Goal: Task Accomplishment & Management: Manage account settings

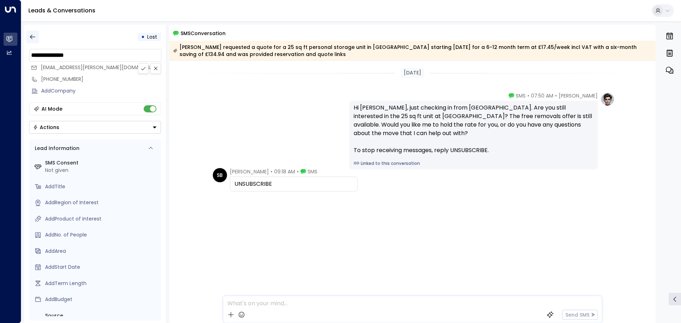
click at [31, 33] on icon "button" at bounding box center [32, 36] width 7 height 7
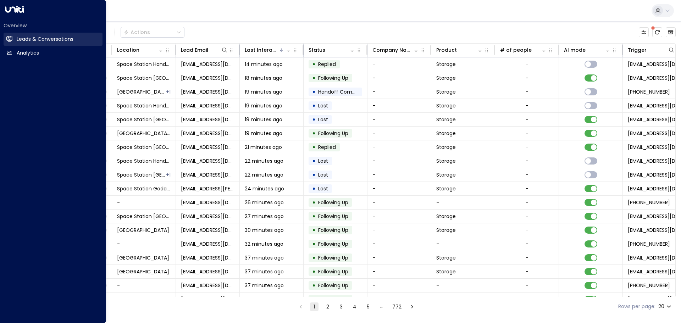
click at [9, 40] on icon at bounding box center [10, 39] width 6 height 4
click at [64, 40] on h2 "Leads & Conversations" at bounding box center [45, 38] width 57 height 7
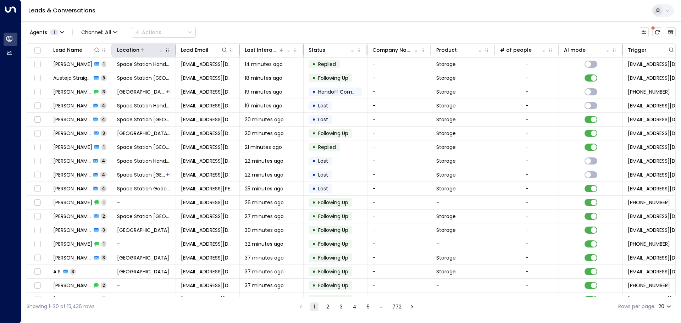
click at [160, 51] on icon at bounding box center [161, 50] width 6 height 6
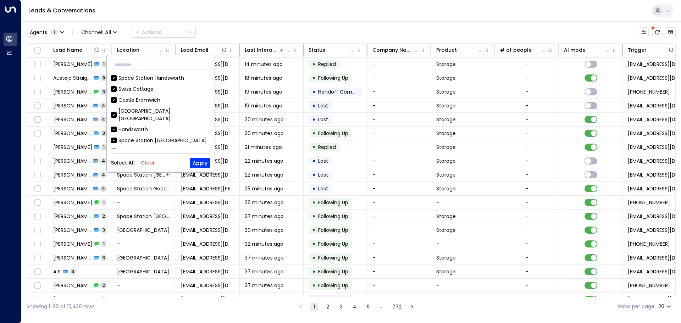
click at [146, 161] on button "Clear" at bounding box center [148, 163] width 14 height 6
click at [161, 110] on div "[GEOGRAPHIC_DATA] [GEOGRAPHIC_DATA]" at bounding box center [164, 114] width 92 height 15
click at [193, 163] on button "Apply" at bounding box center [200, 163] width 21 height 10
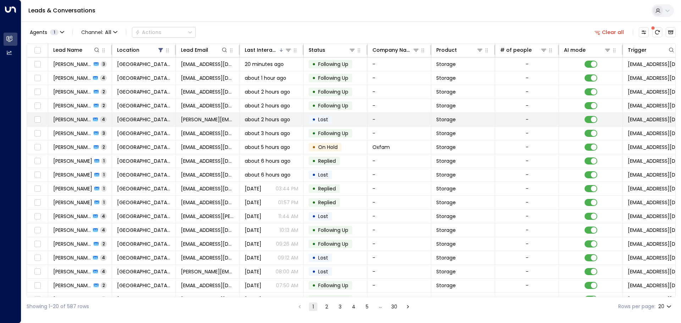
click at [278, 117] on span "about 2 hours ago" at bounding box center [267, 119] width 45 height 7
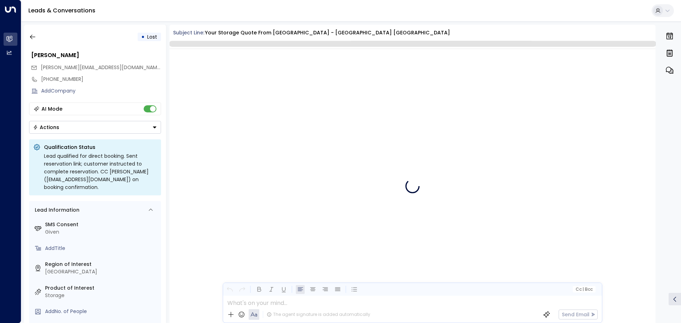
scroll to position [1136, 0]
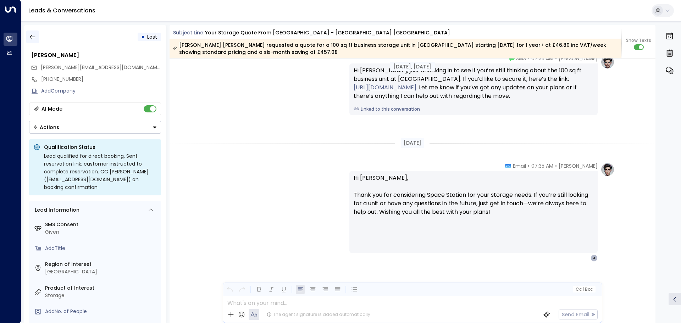
click at [33, 31] on button "button" at bounding box center [32, 36] width 13 height 13
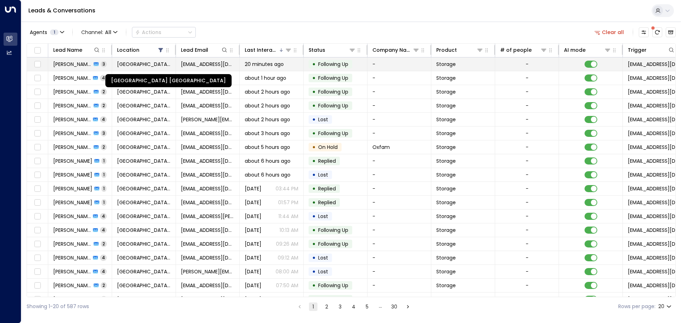
click at [123, 66] on span "[GEOGRAPHIC_DATA] [GEOGRAPHIC_DATA]" at bounding box center [144, 64] width 54 height 7
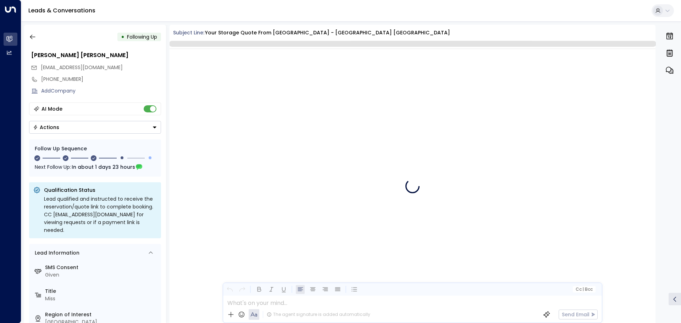
scroll to position [862, 0]
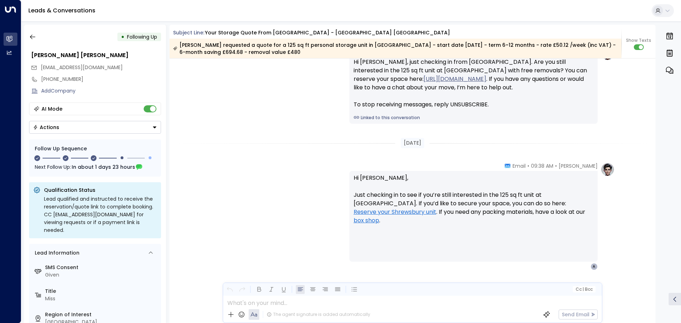
click at [80, 132] on button "Actions" at bounding box center [95, 127] width 132 height 13
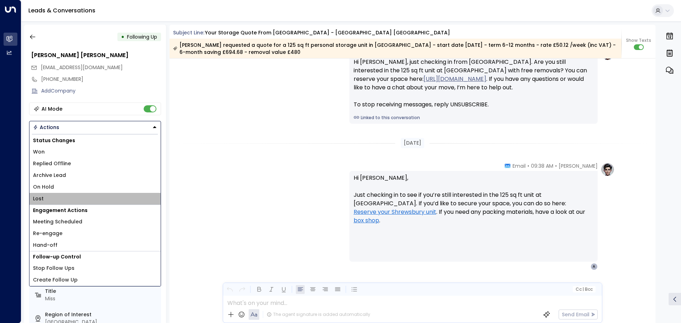
click at [52, 200] on li "Lost" at bounding box center [94, 199] width 131 height 12
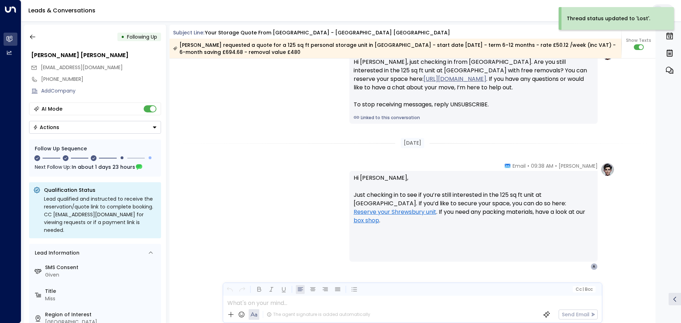
click at [74, 128] on button "Actions" at bounding box center [95, 127] width 132 height 13
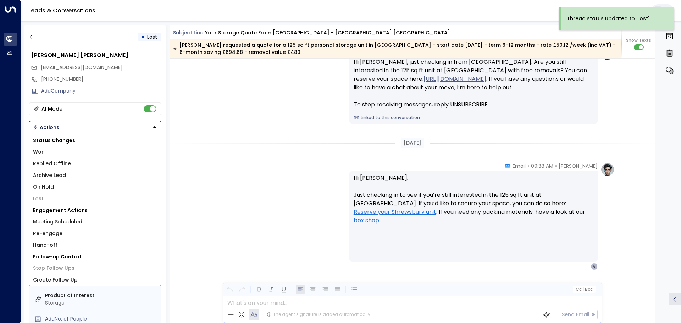
click at [74, 176] on li "Archive Lead" at bounding box center [94, 175] width 131 height 12
